Goal: Information Seeking & Learning: Learn about a topic

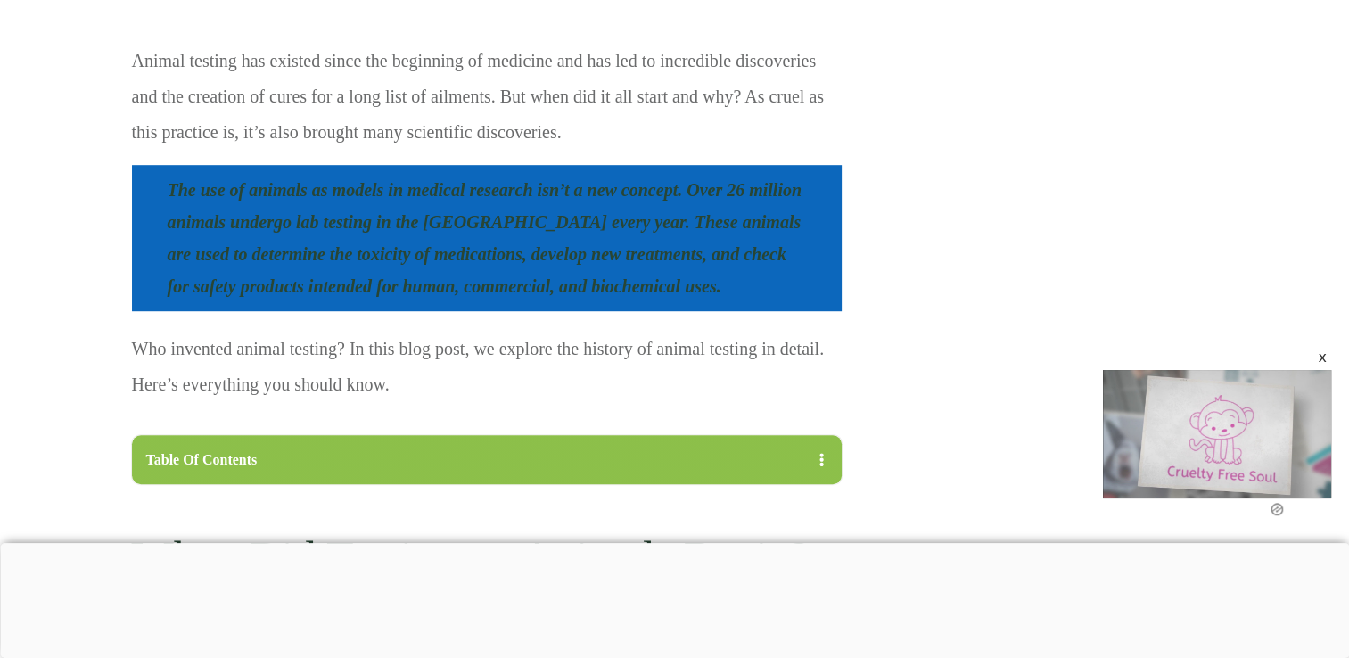
click at [328, 543] on div at bounding box center [674, 543] width 1349 height 0
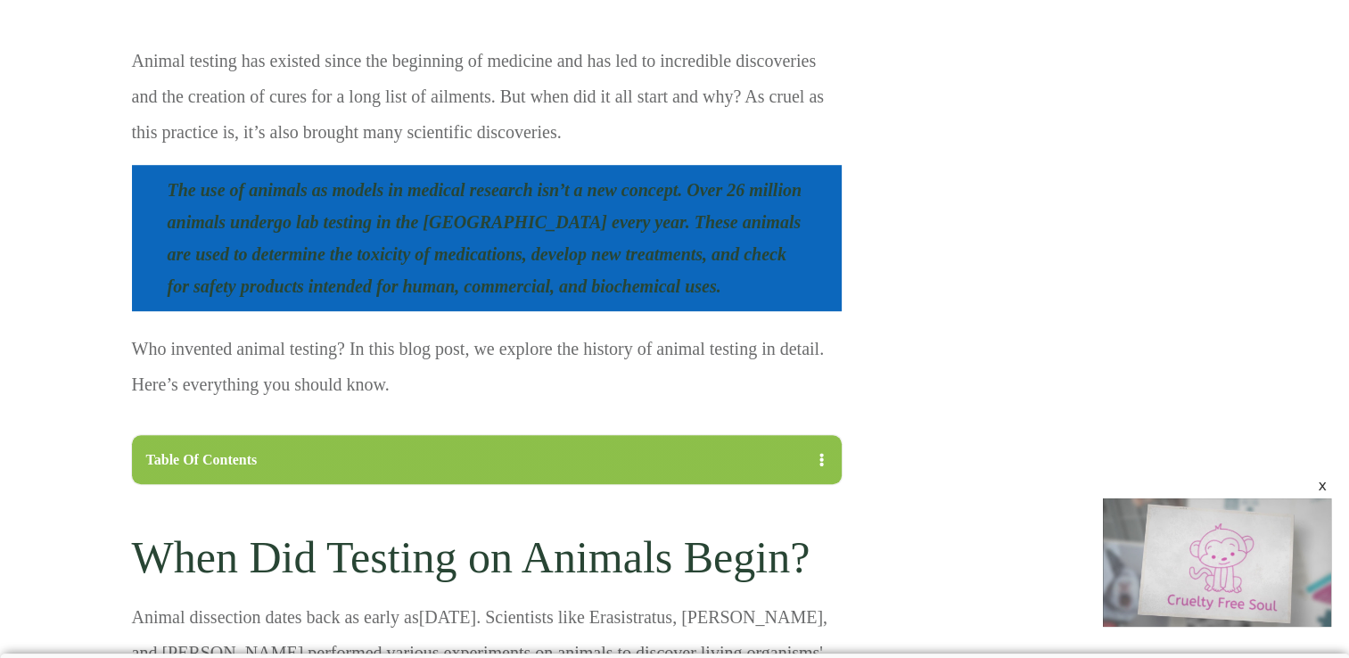
drag, startPoint x: 593, startPoint y: 289, endPoint x: 381, endPoint y: 229, distance: 220.5
drag, startPoint x: 381, startPoint y: 229, endPoint x: 196, endPoint y: 203, distance: 186.4
click at [196, 203] on blockquote "The use of animals as models in medical research isn’t a new concept. Over 26 m…" at bounding box center [487, 238] width 710 height 146
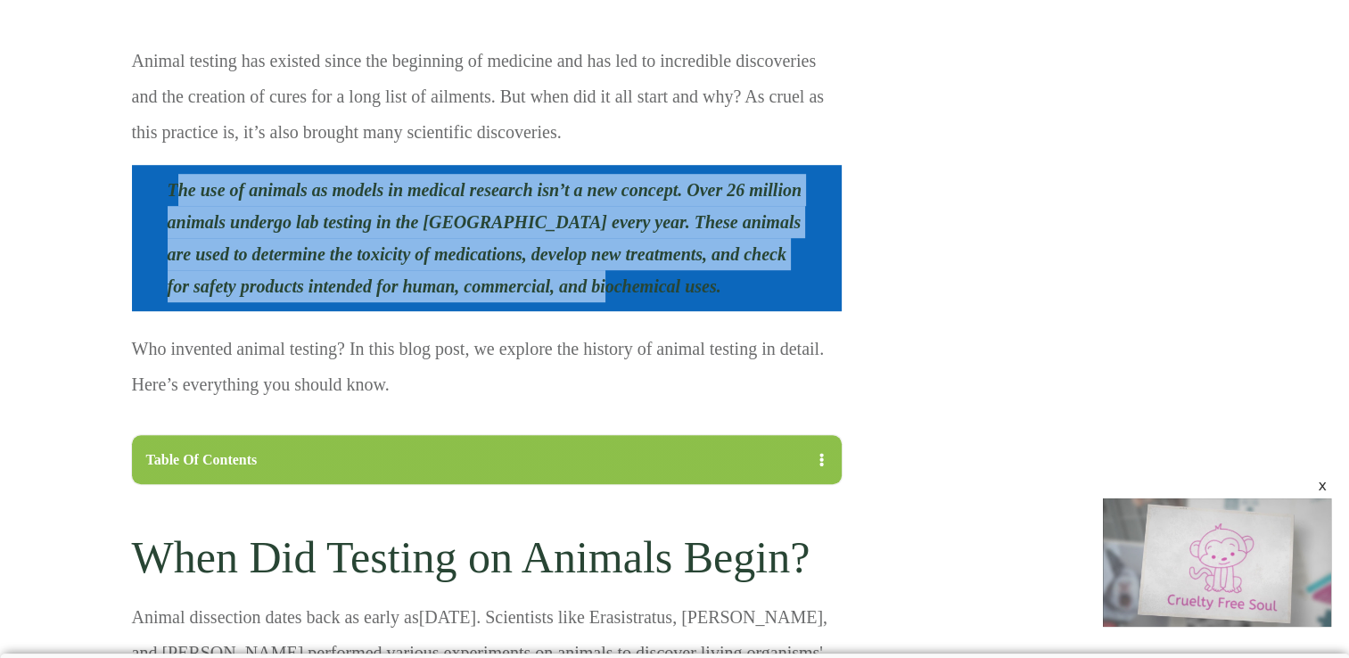
drag, startPoint x: 172, startPoint y: 183, endPoint x: 602, endPoint y: 276, distance: 439.7
click at [602, 276] on blockquote "The use of animals as models in medical research isn’t a new concept. Over 26 m…" at bounding box center [487, 238] width 710 height 146
click at [595, 284] on blockquote "The use of animals as models in medical research isn’t a new concept. Over 26 m…" at bounding box center [487, 238] width 710 height 146
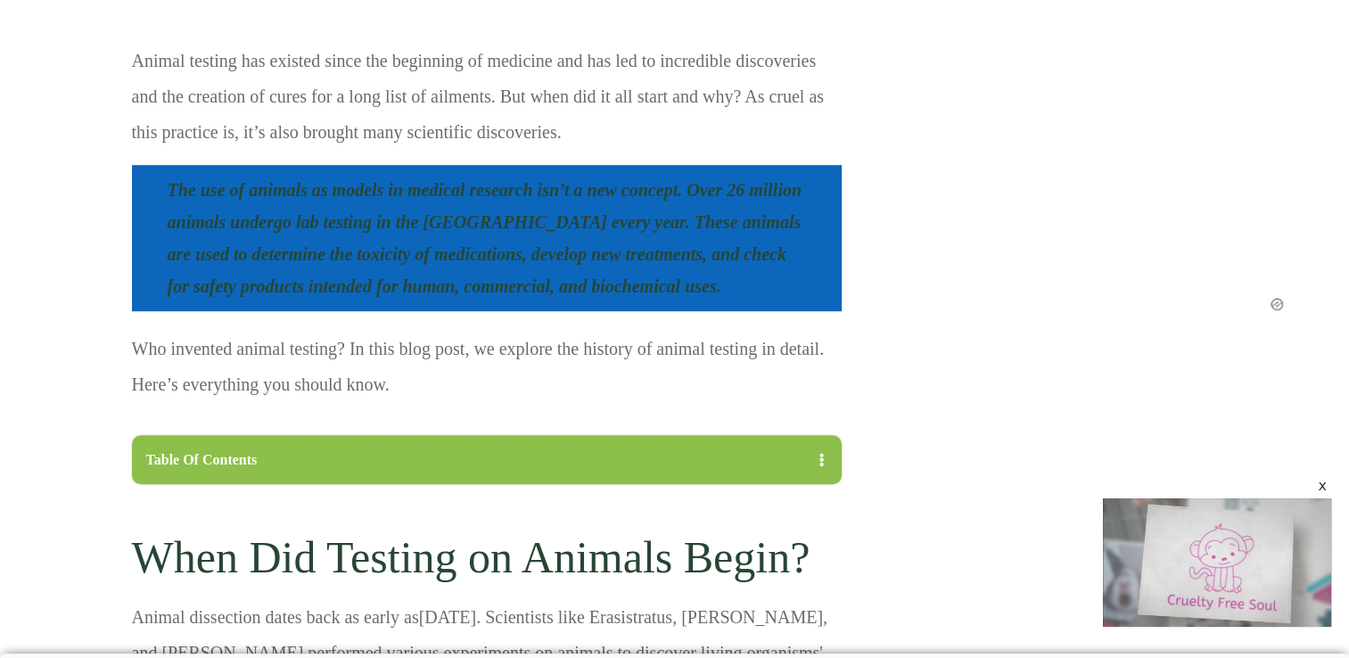
click at [414, 101] on p "Animal testing has existed since the beginning of medicine and has led to incre…" at bounding box center [487, 103] width 710 height 120
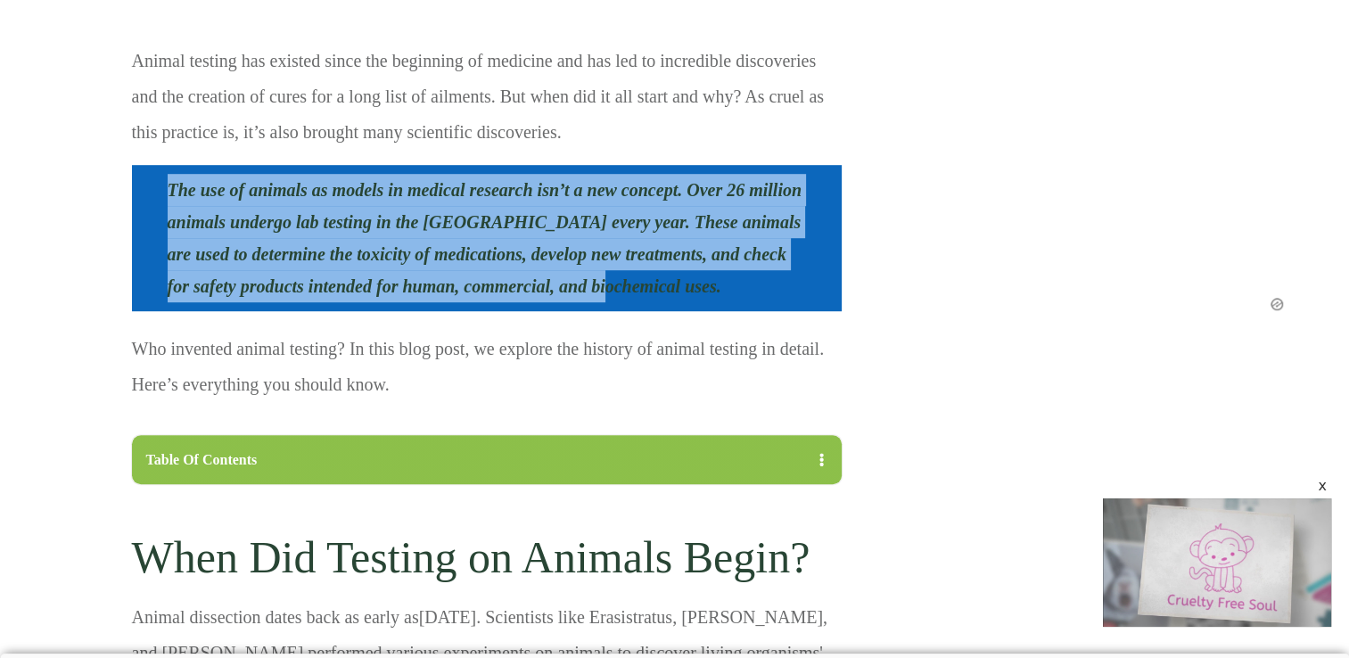
drag, startPoint x: 168, startPoint y: 186, endPoint x: 657, endPoint y: 298, distance: 502.1
click at [657, 298] on blockquote "The use of animals as models in medical research isn’t a new concept. Over 26 m…" at bounding box center [487, 238] width 710 height 146
copy span "The use of animals as models in medical research isn’t a new concept. Over 26 m…"
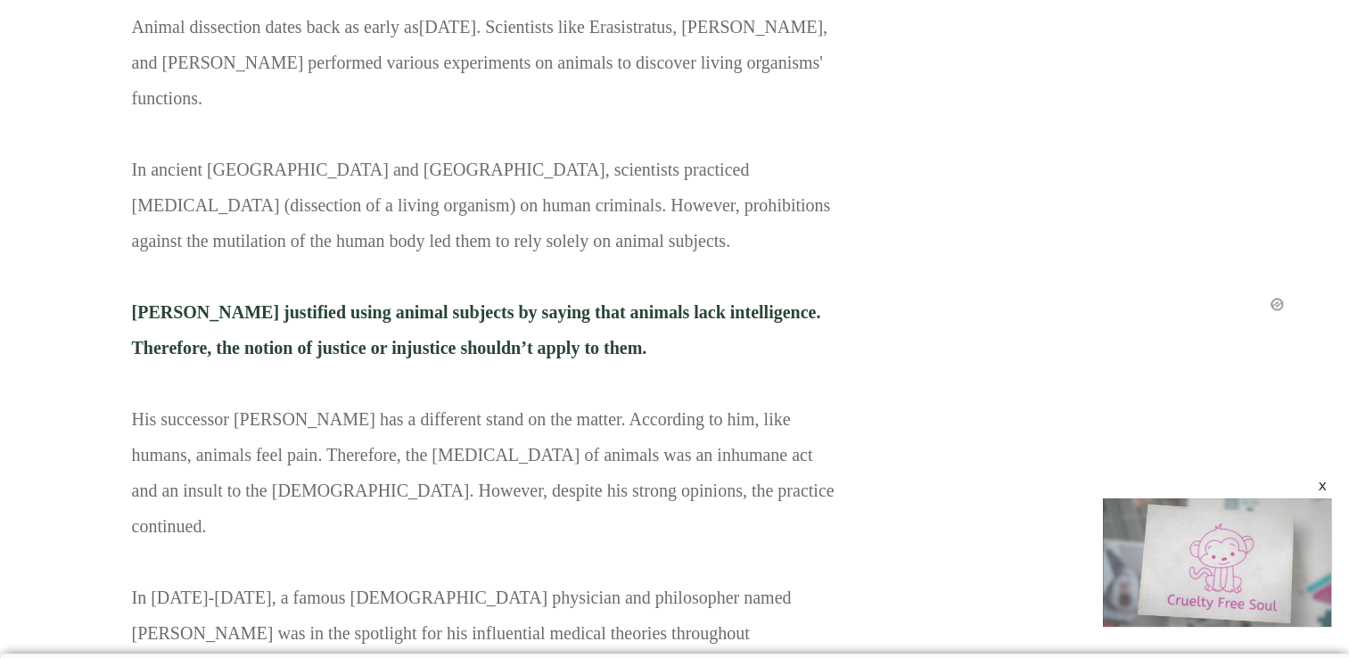
scroll to position [1685, 0]
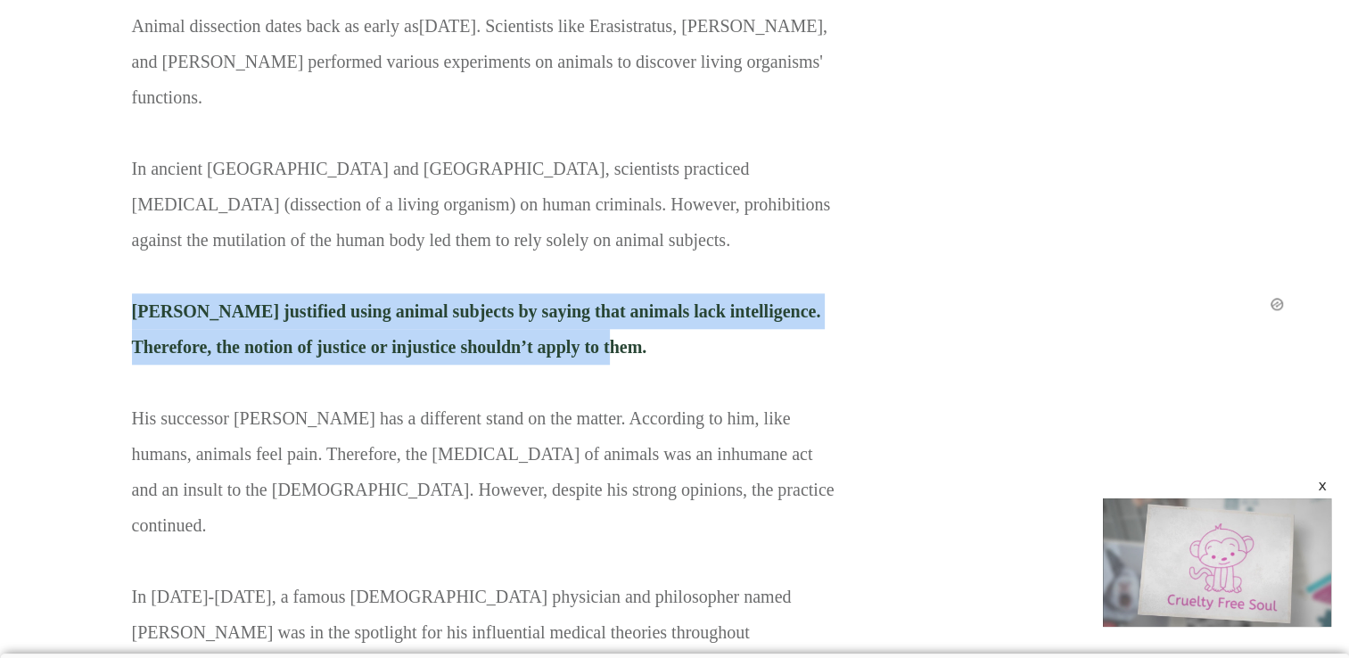
drag, startPoint x: 600, startPoint y: 301, endPoint x: 133, endPoint y: 284, distance: 467.6
click at [133, 284] on p "Animal dissection dates back as early as [DATE] . Scientists like Erasistratus,…" at bounding box center [487, 443] width 710 height 870
copy span "[PERSON_NAME] justified using animal subjects by saying that animals lack intel…"
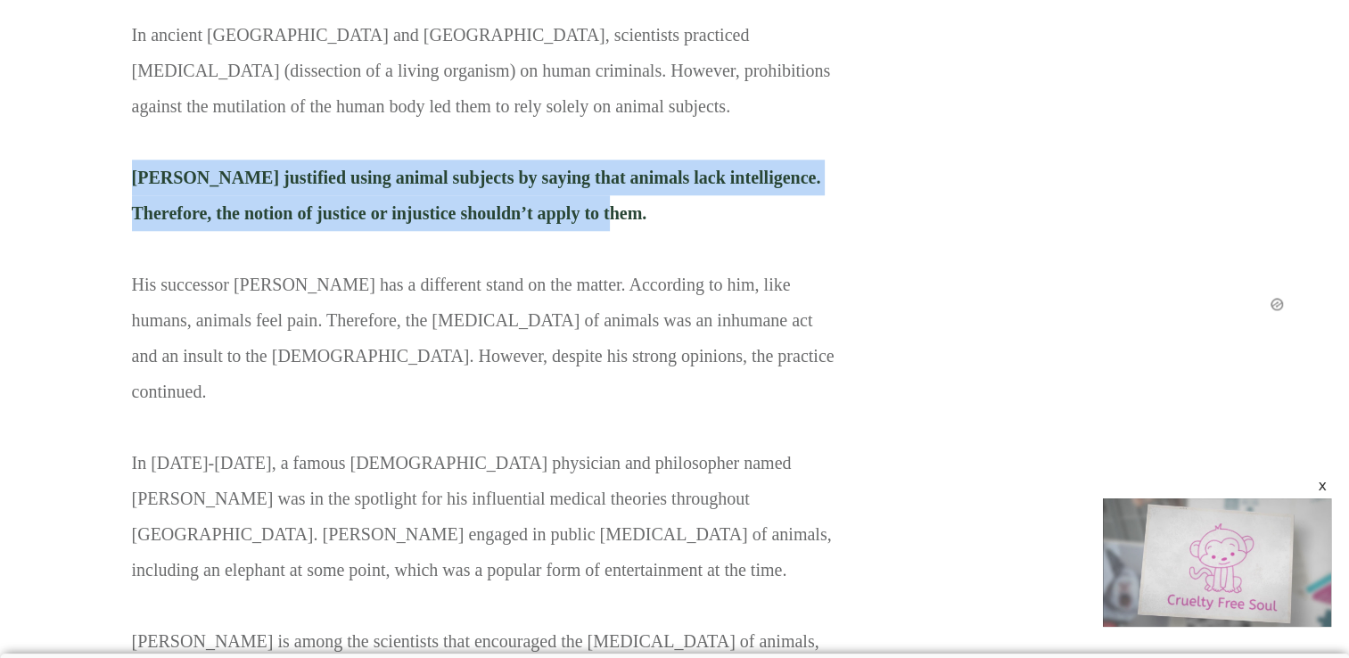
scroll to position [1824, 0]
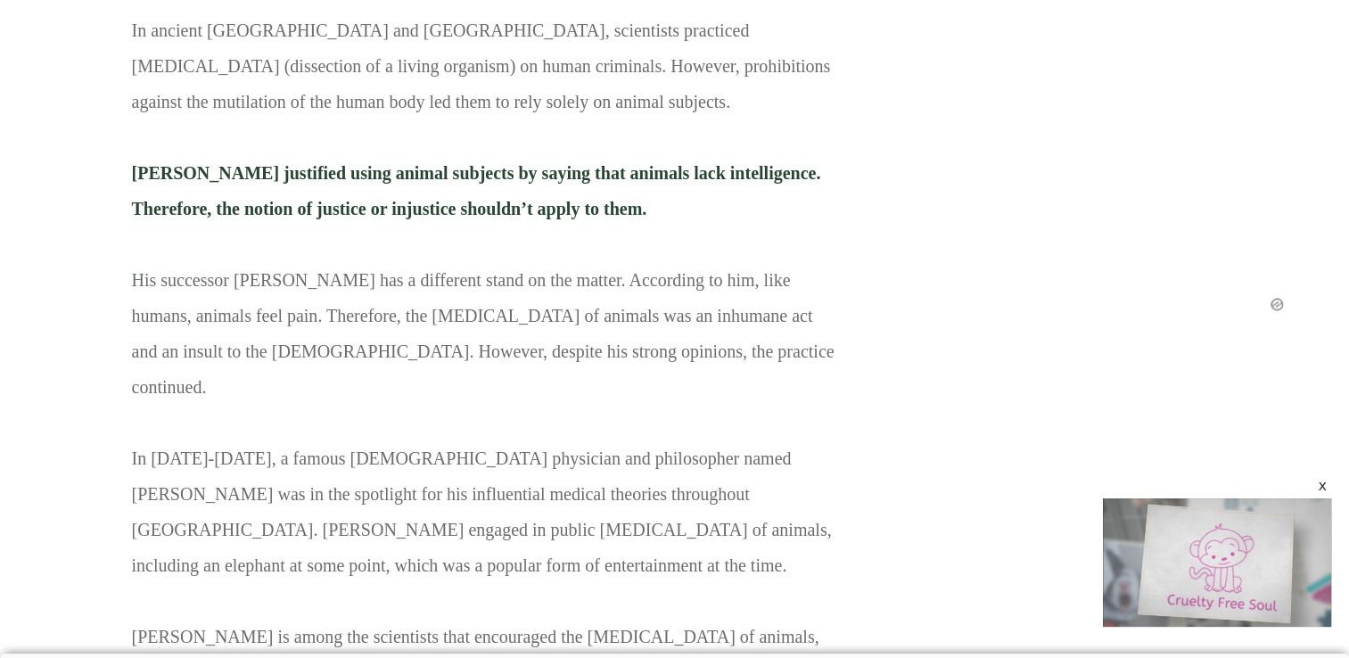
click at [631, 206] on p "Animal dissection dates back as early as [DATE] . Scientists like Erasistratus,…" at bounding box center [487, 305] width 710 height 870
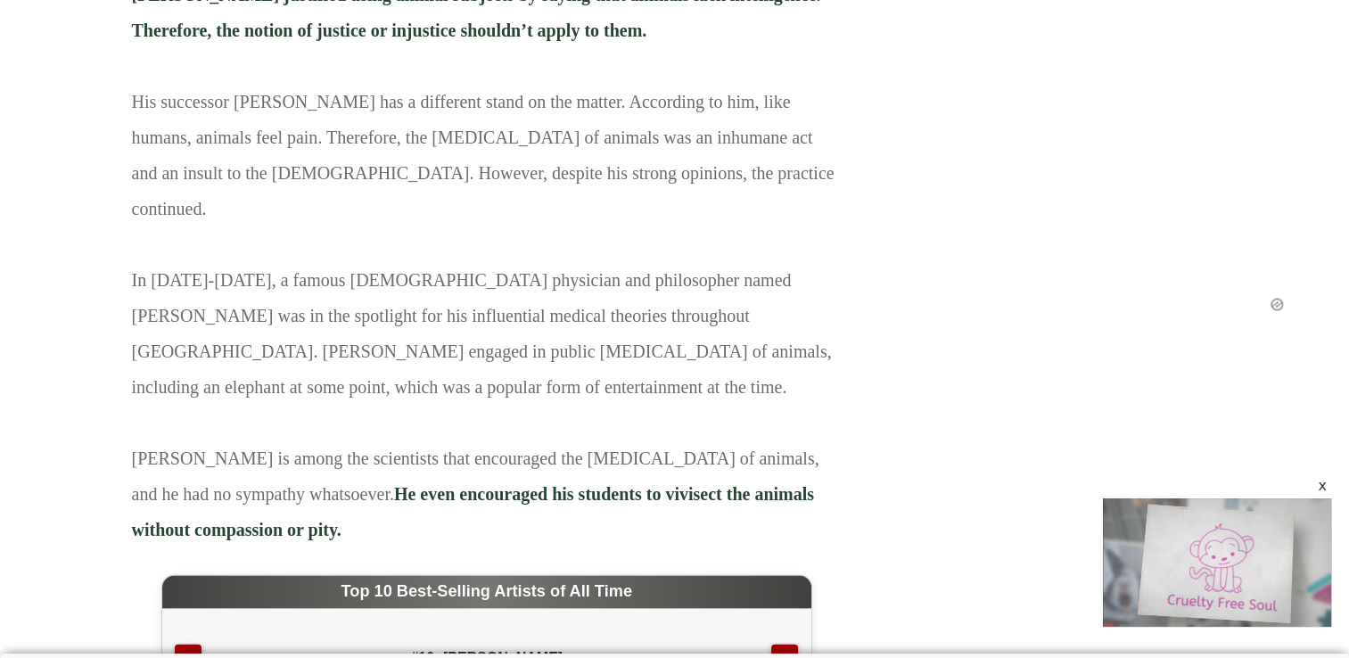
scroll to position [2038, 0]
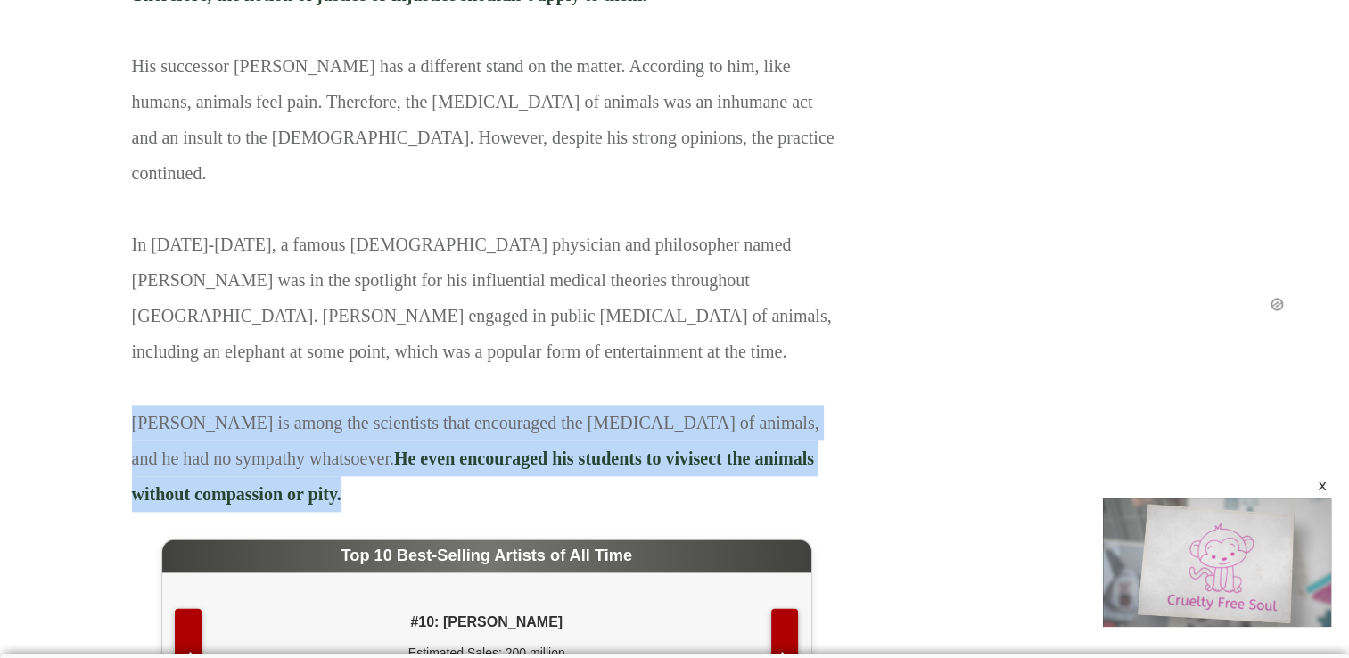
drag, startPoint x: 134, startPoint y: 311, endPoint x: 162, endPoint y: 397, distance: 90.2
click at [162, 397] on p "Animal dissection dates back as early as [DATE] . Scientists like Erasistratus,…" at bounding box center [487, 91] width 710 height 870
copy p "[PERSON_NAME] is among the scientists that encouraged the [MEDICAL_DATA] of ani…"
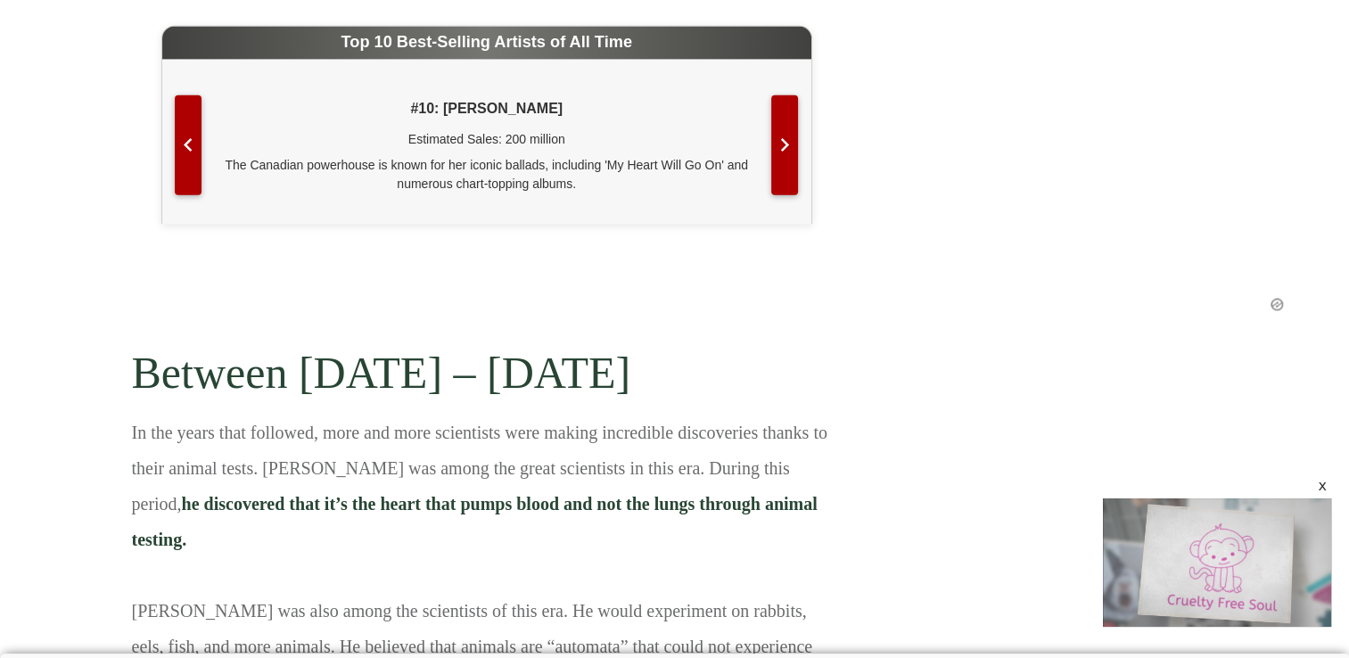
scroll to position [2552, 0]
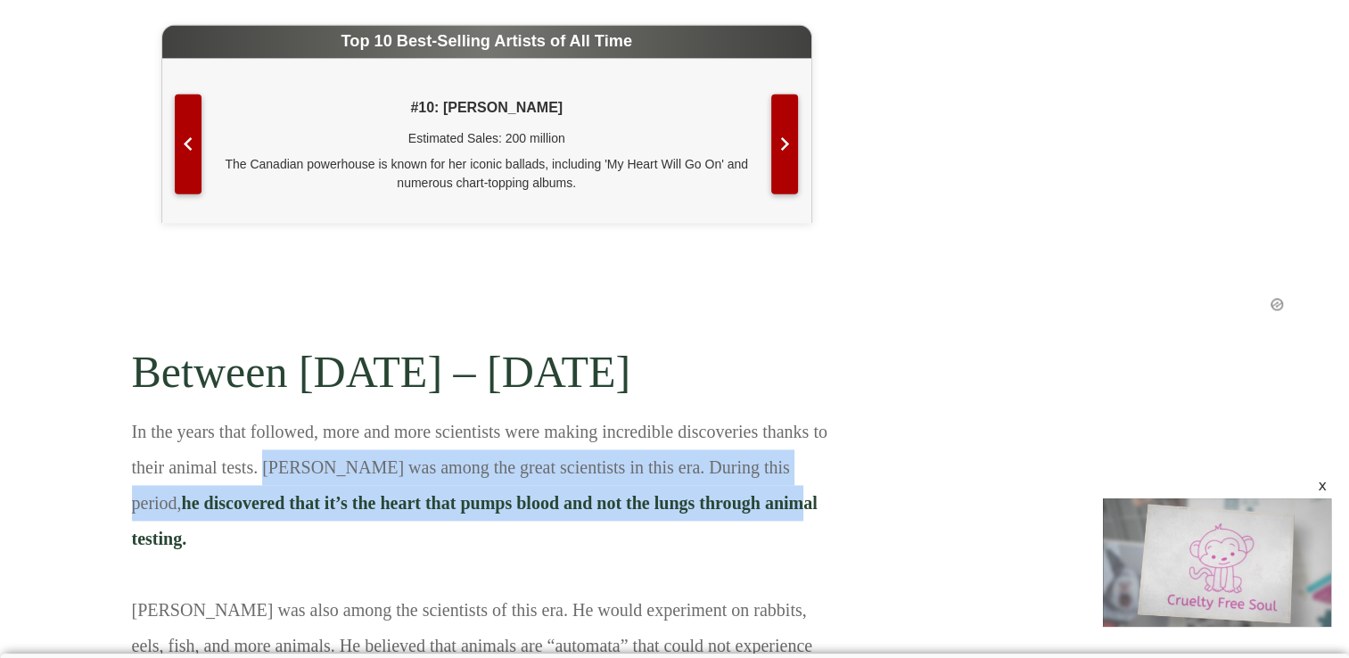
drag, startPoint x: 262, startPoint y: 359, endPoint x: 735, endPoint y: 412, distance: 475.7
click at [735, 414] on p "In the years that followed, more and more scientists were making incredible dis…" at bounding box center [487, 617] width 710 height 406
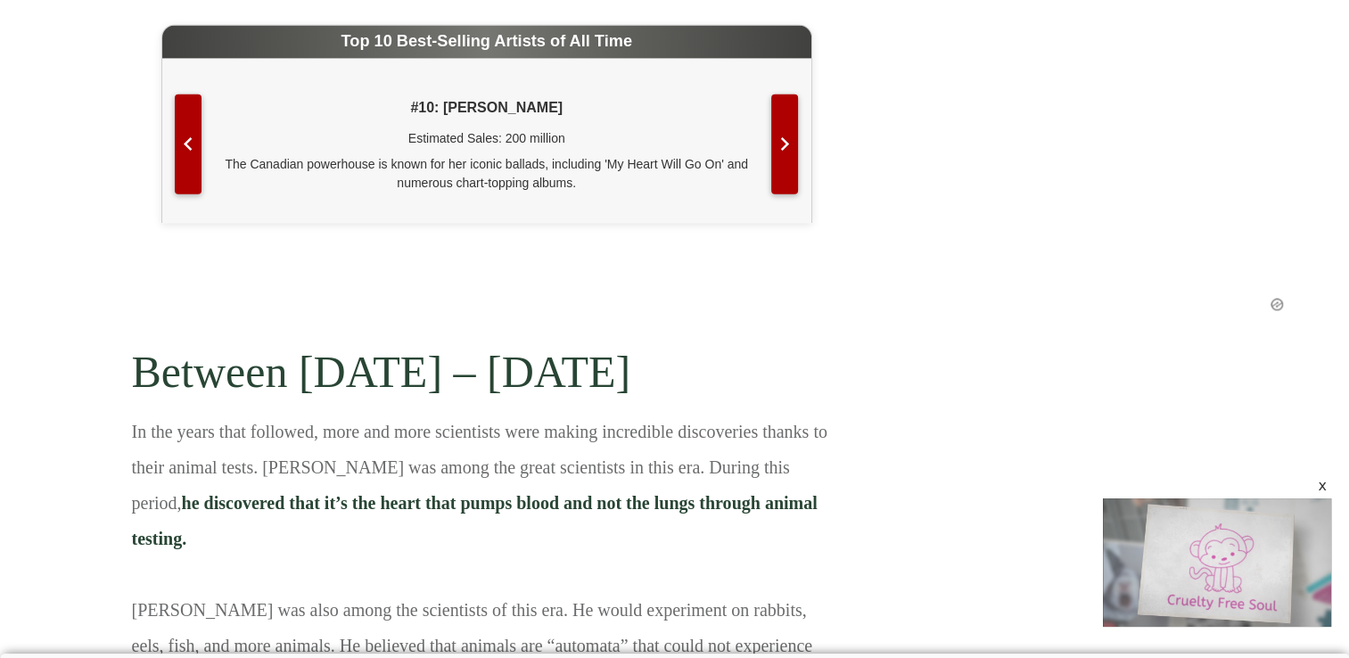
drag, startPoint x: 735, startPoint y: 412, endPoint x: 541, endPoint y: 455, distance: 198.2
click at [541, 455] on p "In the years that followed, more and more scientists were making incredible dis…" at bounding box center [487, 617] width 710 height 406
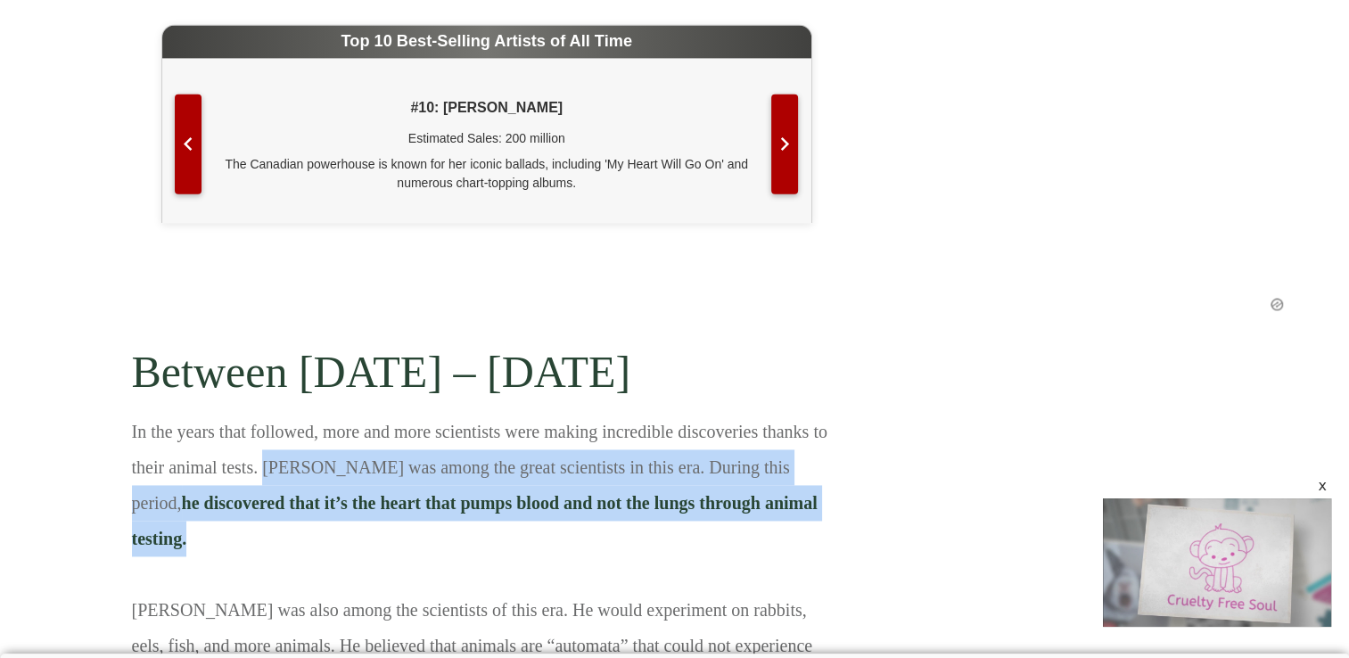
drag, startPoint x: 831, startPoint y: 390, endPoint x: 264, endPoint y: 358, distance: 568.1
click at [264, 414] on p "In the years that followed, more and more scientists were making incredible dis…" at bounding box center [487, 617] width 710 height 406
copy p "[PERSON_NAME] was among the great scientists in this era. During this period, h…"
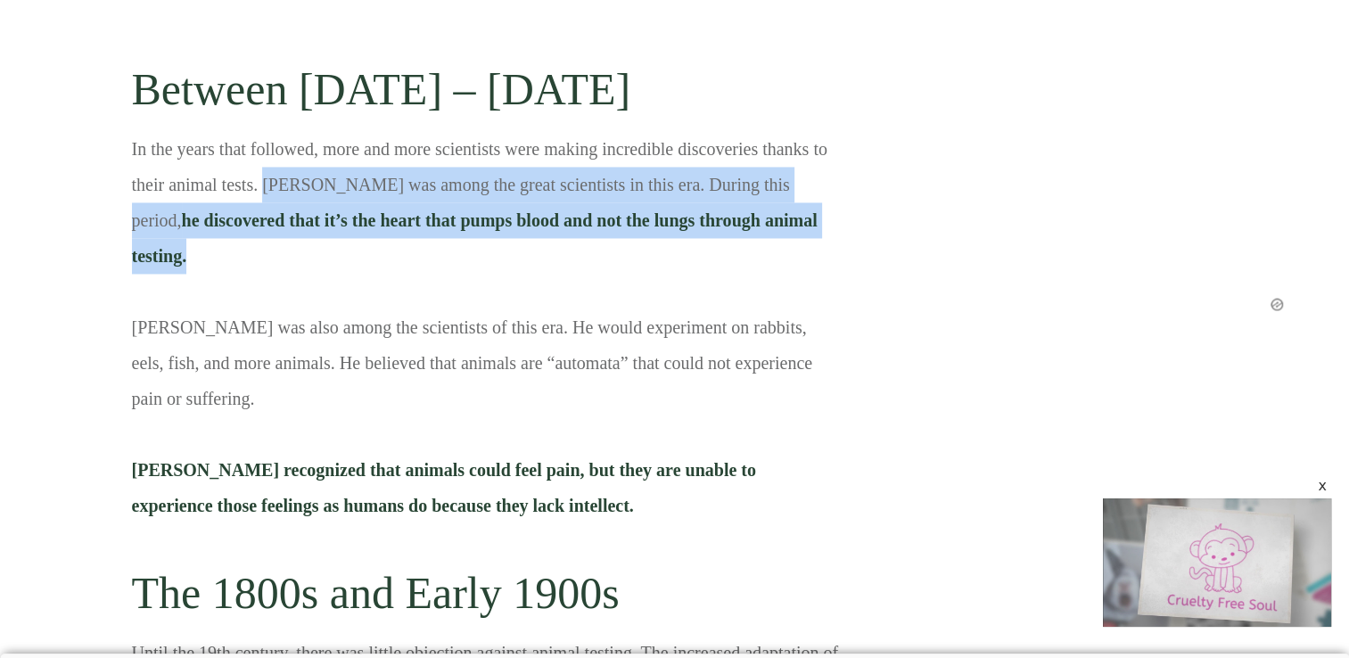
scroll to position [2838, 0]
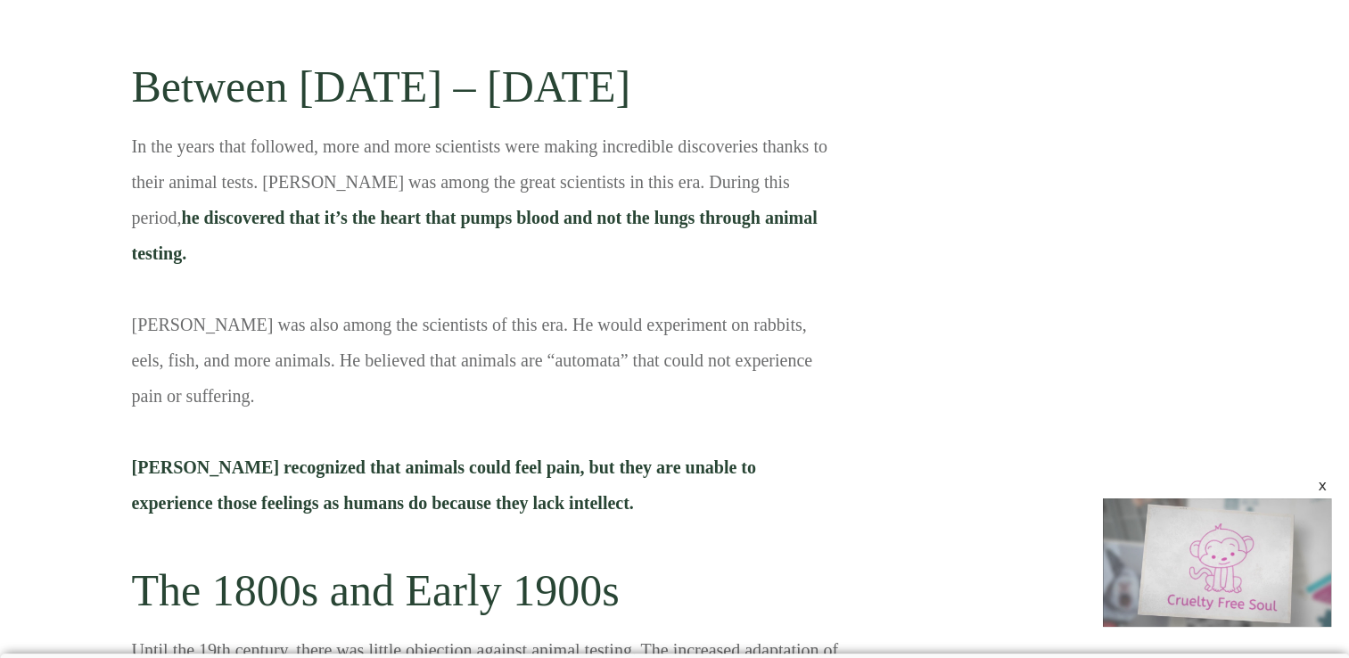
click at [391, 193] on p "In the years that followed, more and more scientists were making incredible dis…" at bounding box center [487, 331] width 710 height 406
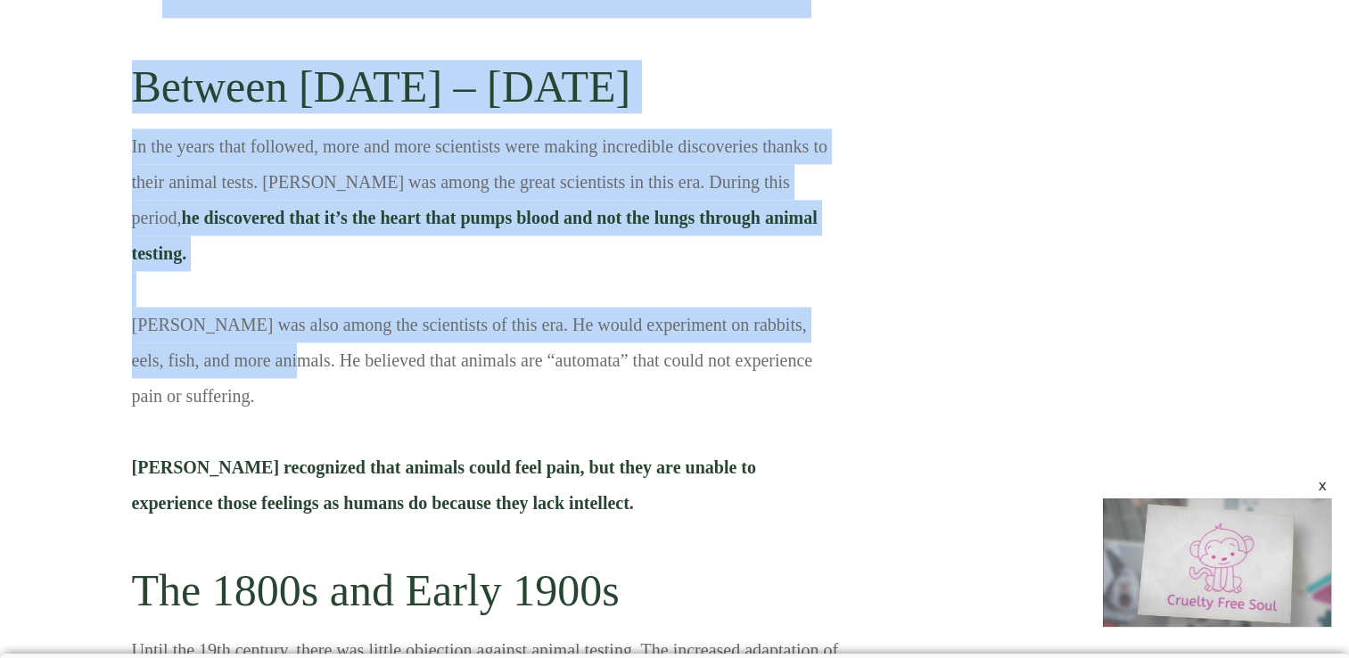
drag, startPoint x: 124, startPoint y: 179, endPoint x: 254, endPoint y: 217, distance: 135.5
click at [254, 217] on p "In the years that followed, more and more scientists were making incredible dis…" at bounding box center [487, 331] width 710 height 406
click at [178, 178] on p "In the years that followed, more and more scientists were making incredible dis…" at bounding box center [487, 331] width 710 height 406
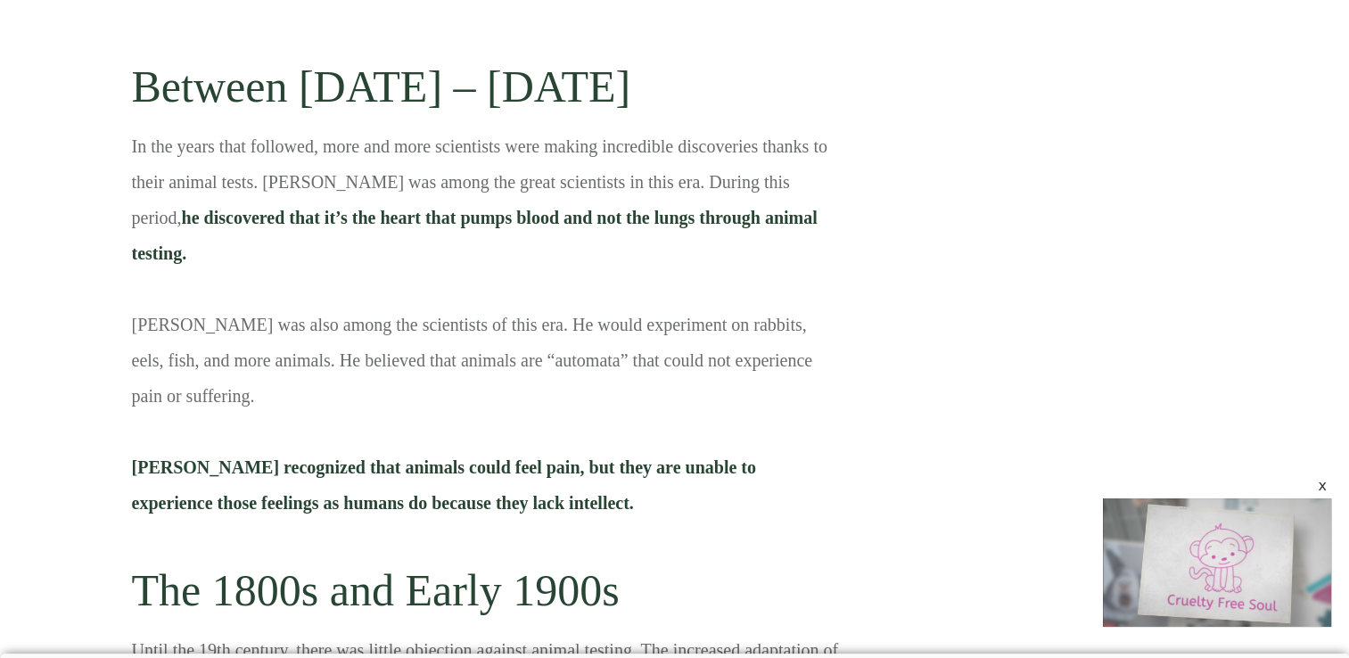
drag, startPoint x: 129, startPoint y: 174, endPoint x: 219, endPoint y: 259, distance: 123.7
click at [219, 259] on p "In the years that followed, more and more scientists were making incredible dis…" at bounding box center [487, 331] width 710 height 406
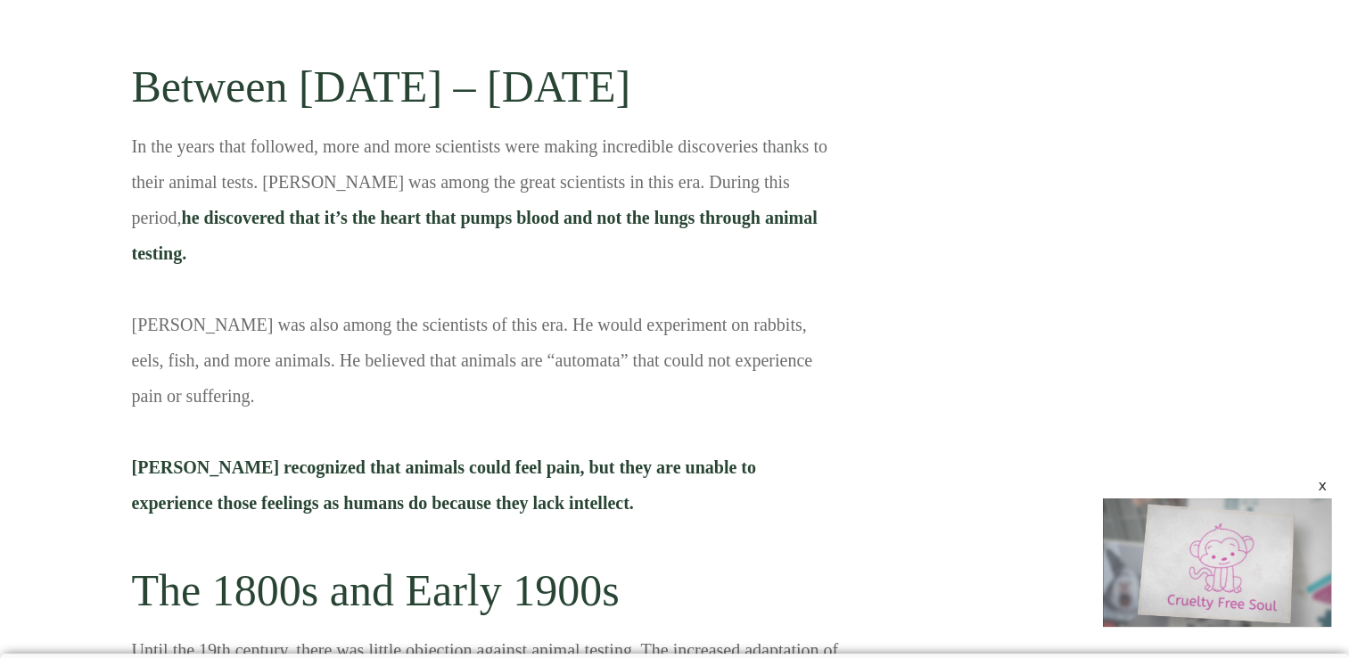
click at [263, 276] on p "In the years that followed, more and more scientists were making incredible dis…" at bounding box center [487, 331] width 710 height 406
drag, startPoint x: 218, startPoint y: 257, endPoint x: 131, endPoint y: 194, distance: 107.4
click at [132, 194] on p "In the years that followed, more and more scientists were making incredible dis…" at bounding box center [487, 331] width 710 height 406
drag, startPoint x: 131, startPoint y: 194, endPoint x: 291, endPoint y: 194, distance: 159.6
copy p "[PERSON_NAME] was also among the scientists of this era. He would experiment on…"
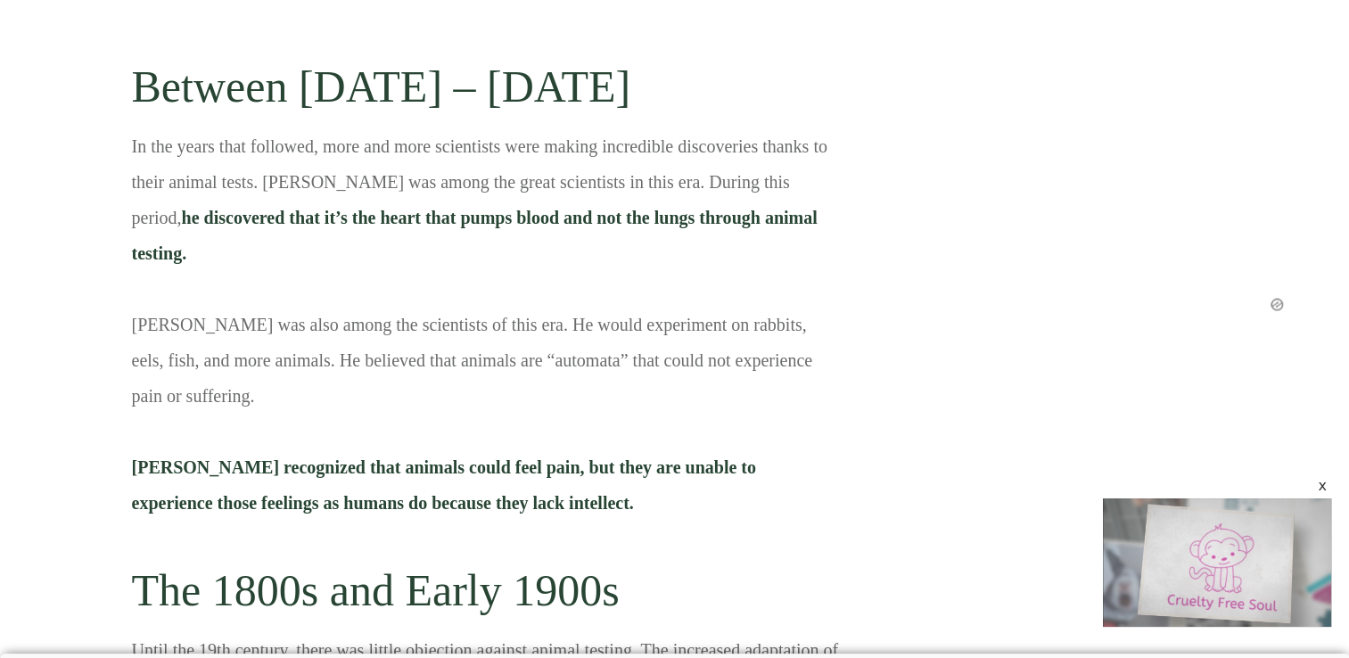
click at [251, 298] on p "In the years that followed, more and more scientists were making incredible dis…" at bounding box center [487, 331] width 710 height 406
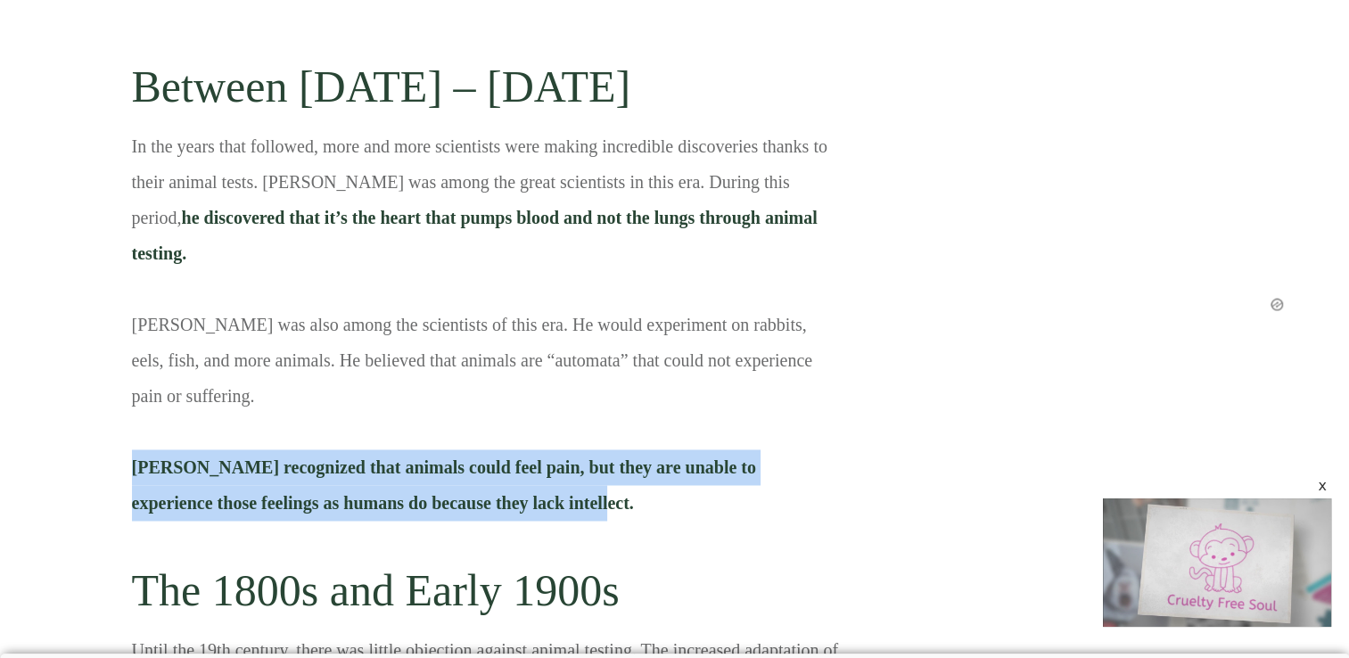
drag, startPoint x: 535, startPoint y: 362, endPoint x: 136, endPoint y: 330, distance: 400.8
click at [136, 330] on p "In the years that followed, more and more scientists were making incredible dis…" at bounding box center [487, 331] width 710 height 406
copy span "[PERSON_NAME] recognized that animals could feel pain, but they are unable to e…"
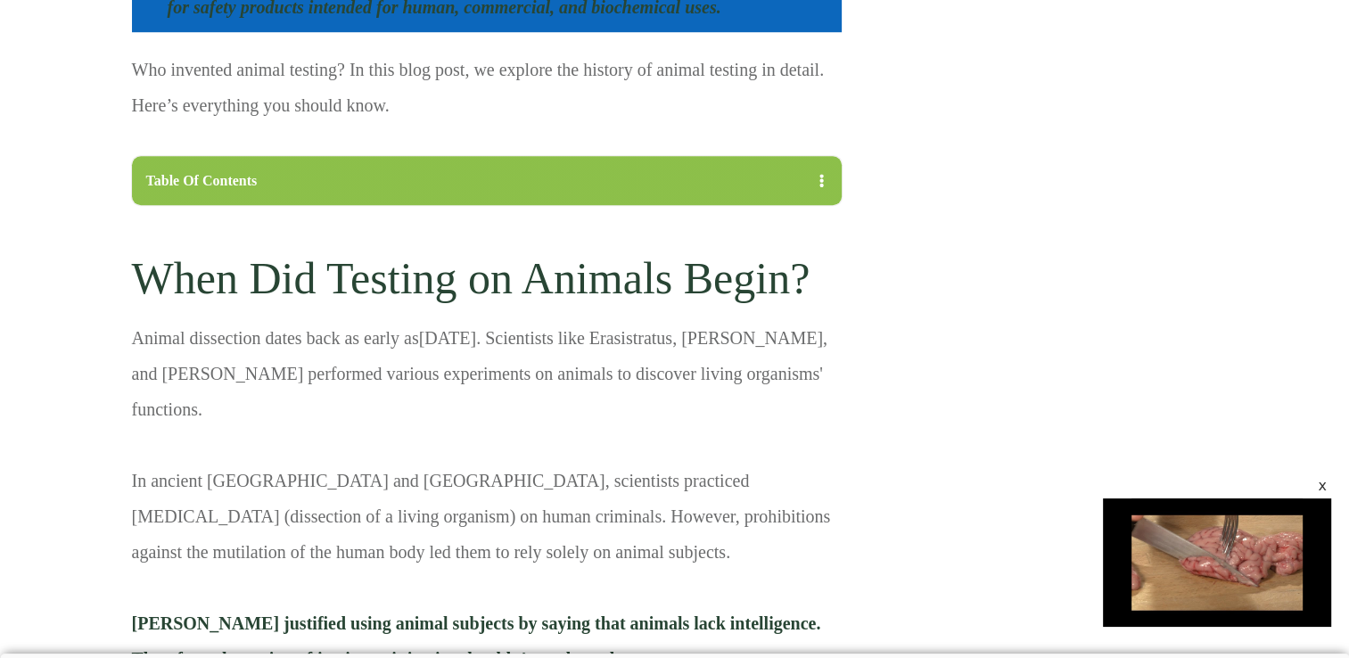
scroll to position [1384, 0]
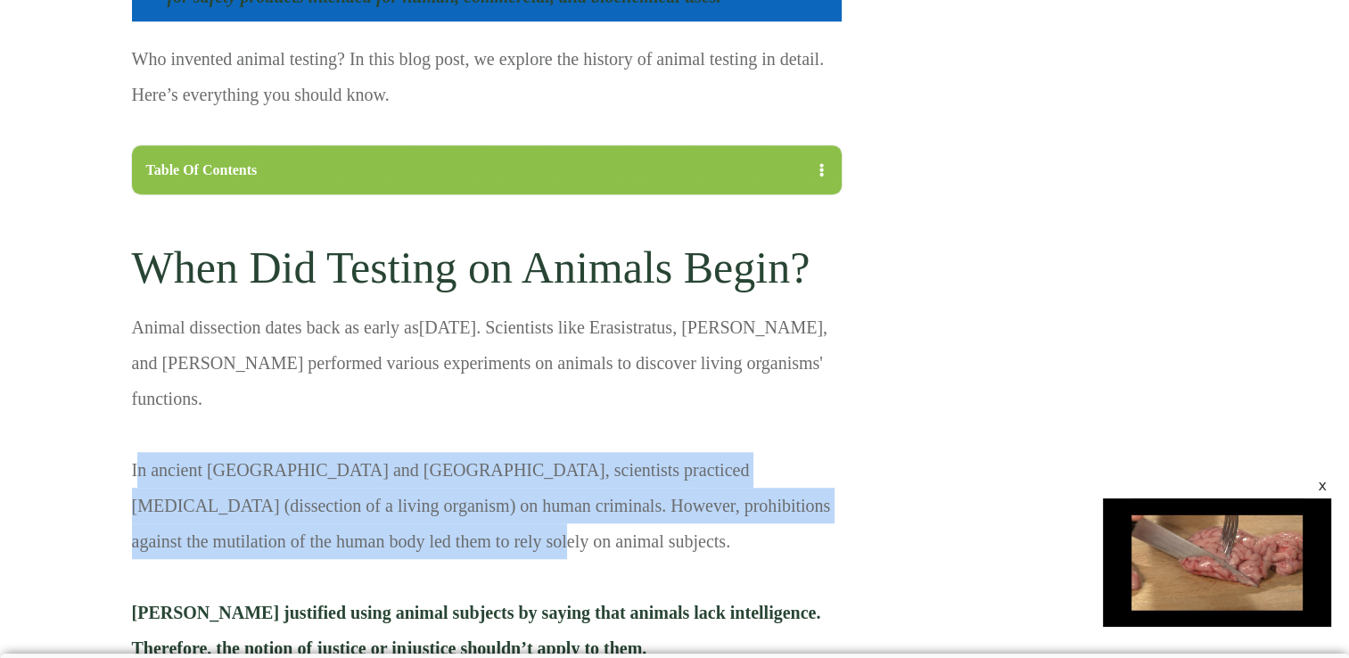
drag, startPoint x: 376, startPoint y: 512, endPoint x: 135, endPoint y: 422, distance: 257.9
drag, startPoint x: 135, startPoint y: 422, endPoint x: 204, endPoint y: 447, distance: 73.9
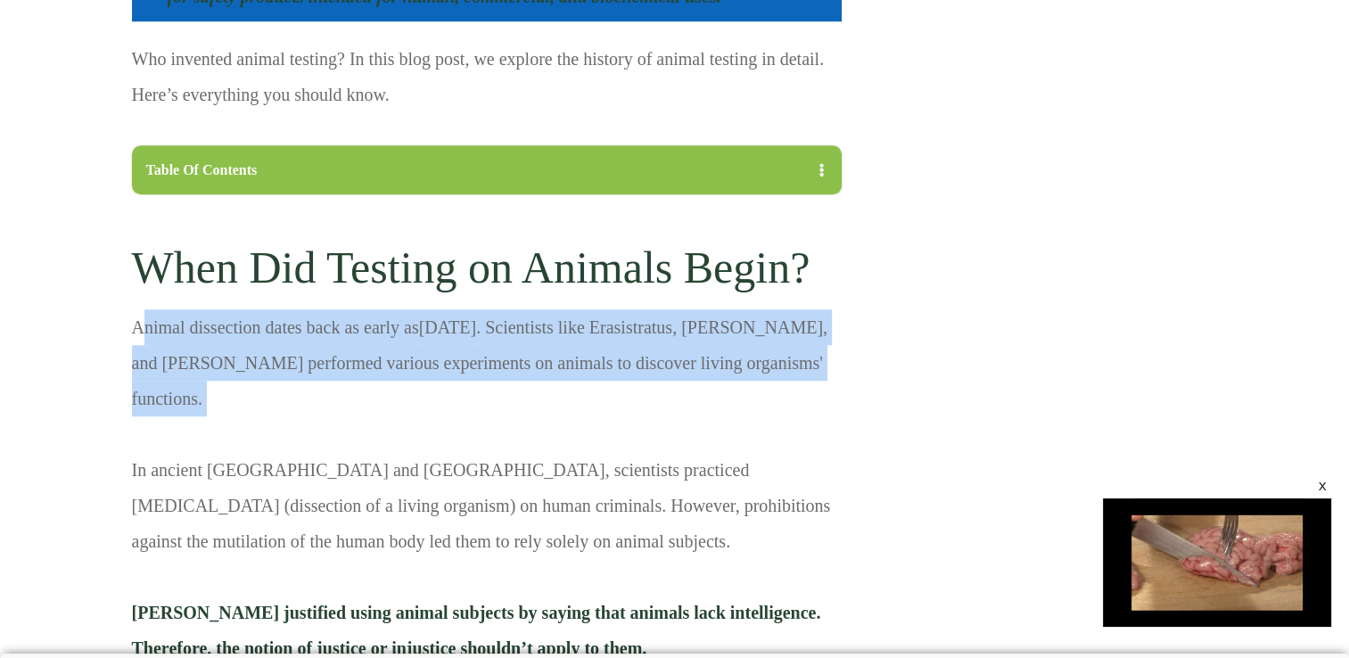
drag, startPoint x: 138, startPoint y: 321, endPoint x: 258, endPoint y: 408, distance: 147.5
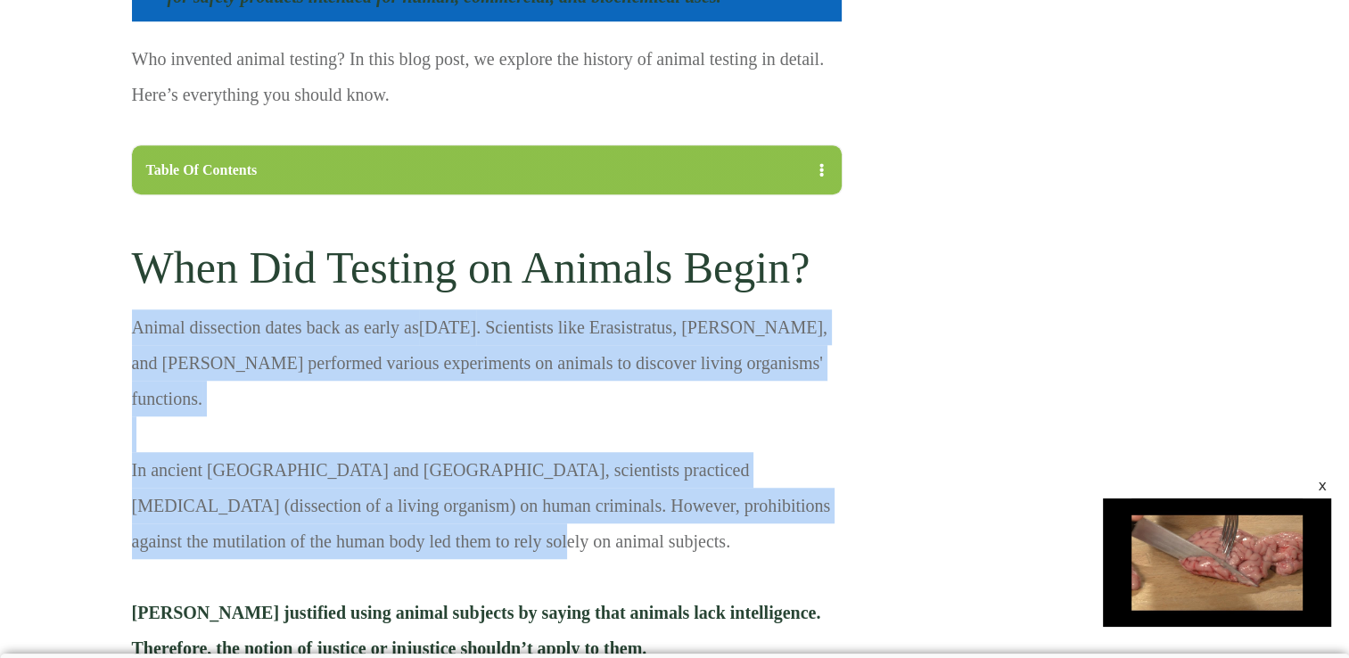
drag, startPoint x: 371, startPoint y: 511, endPoint x: 132, endPoint y: 337, distance: 295.6
drag, startPoint x: 132, startPoint y: 337, endPoint x: 314, endPoint y: 376, distance: 186.1
drag, startPoint x: 314, startPoint y: 376, endPoint x: 225, endPoint y: 422, distance: 100.1
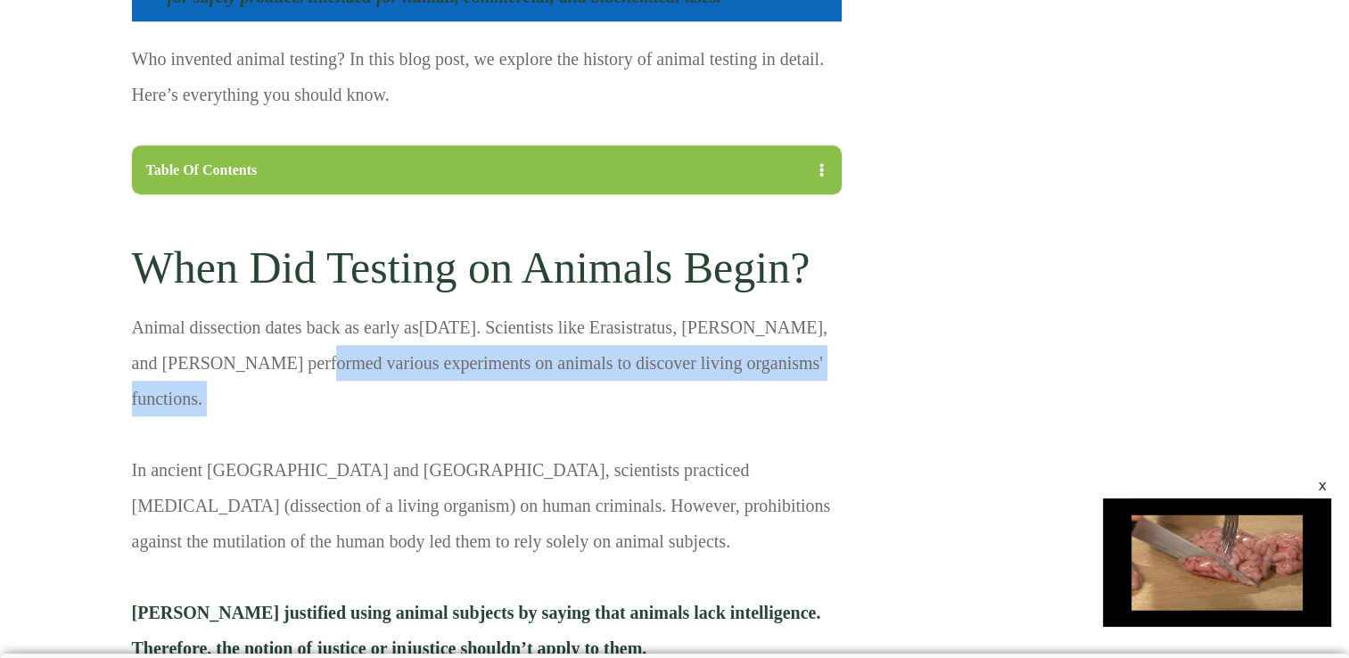
drag, startPoint x: 225, startPoint y: 422, endPoint x: 317, endPoint y: 355, distance: 114.3
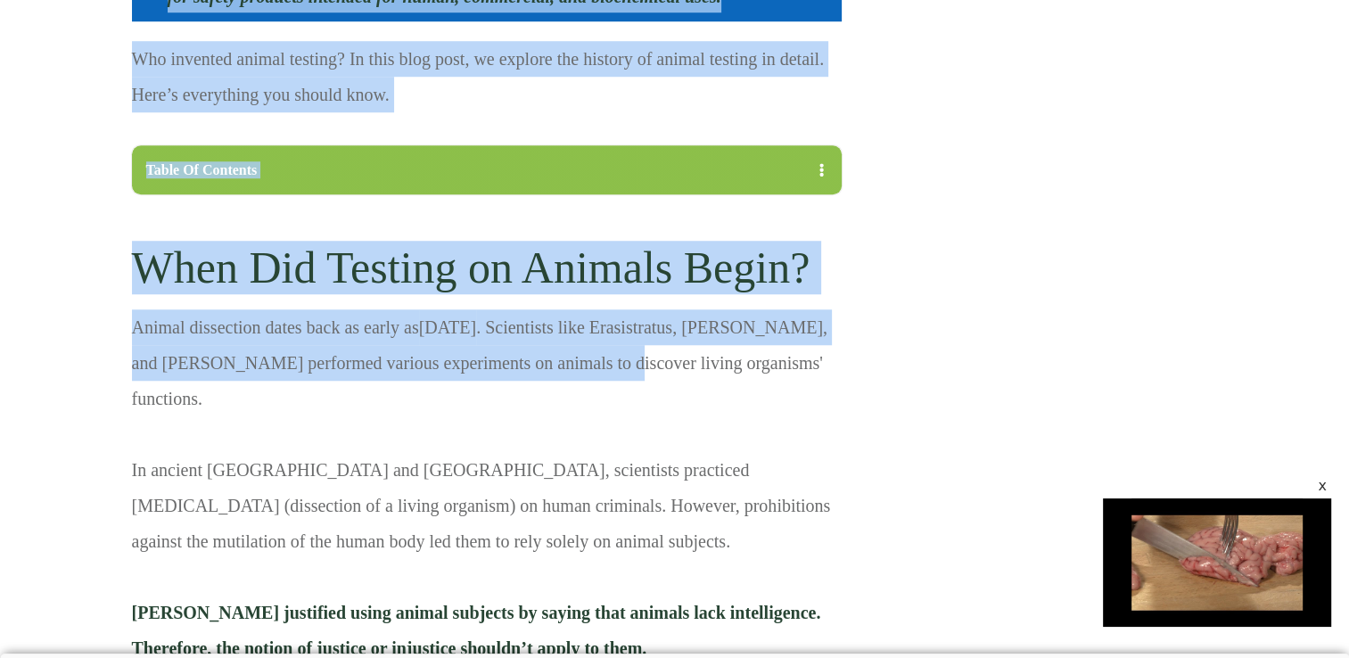
drag, startPoint x: 121, startPoint y: 327, endPoint x: 536, endPoint y: 369, distance: 416.8
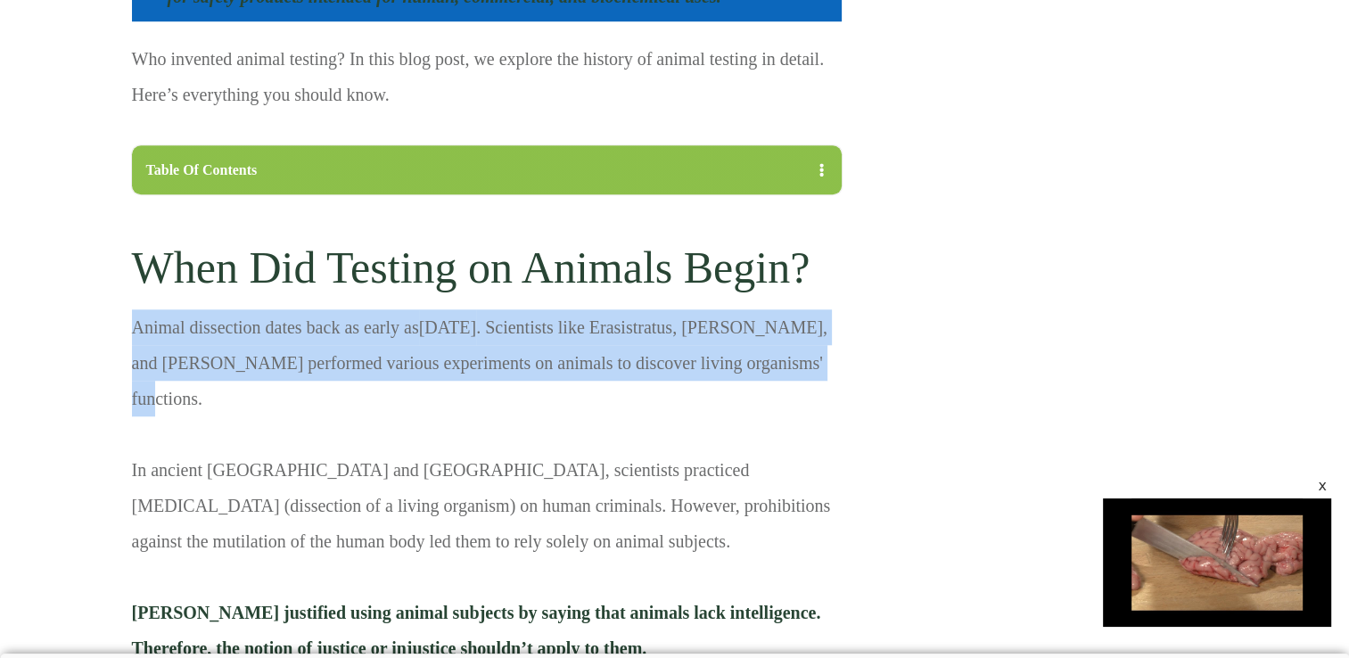
drag, startPoint x: 790, startPoint y: 353, endPoint x: 133, endPoint y: 326, distance: 657.8
copy p "Animal dissection dates back as early as [DATE] . Scientists like Erasistratus,…"
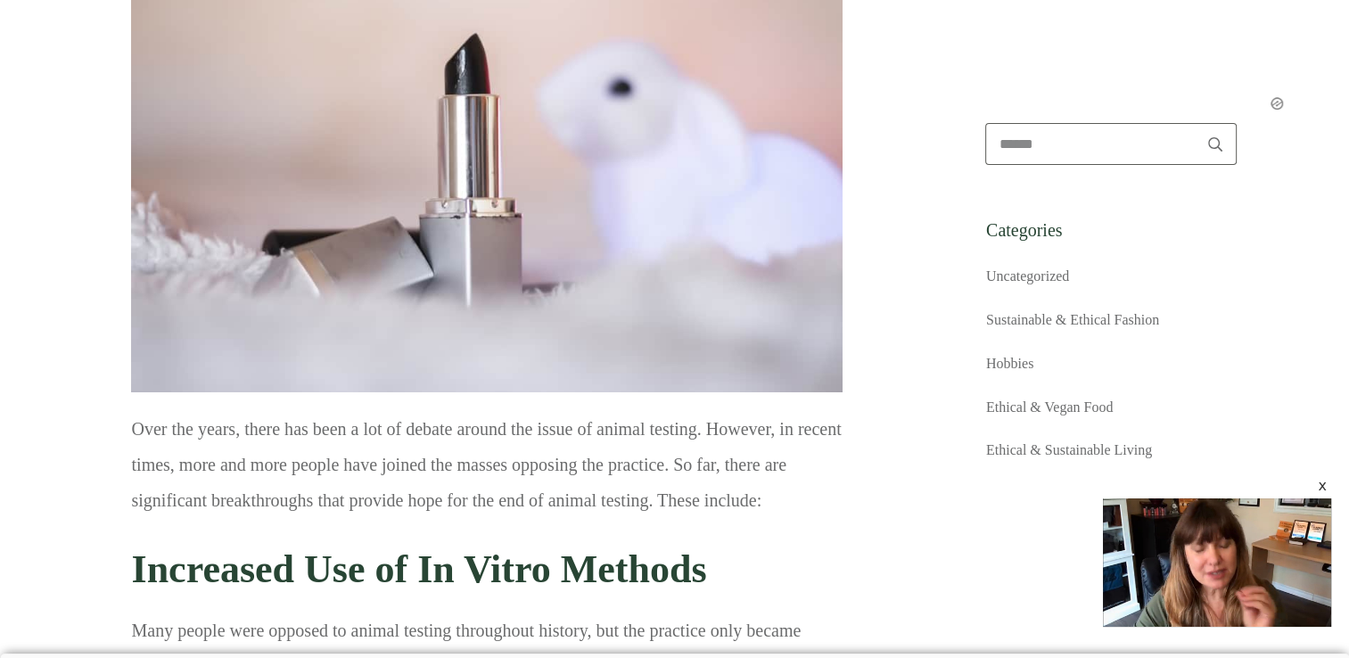
scroll to position [6744, 0]
